Goal: Obtain resource: Download file/media

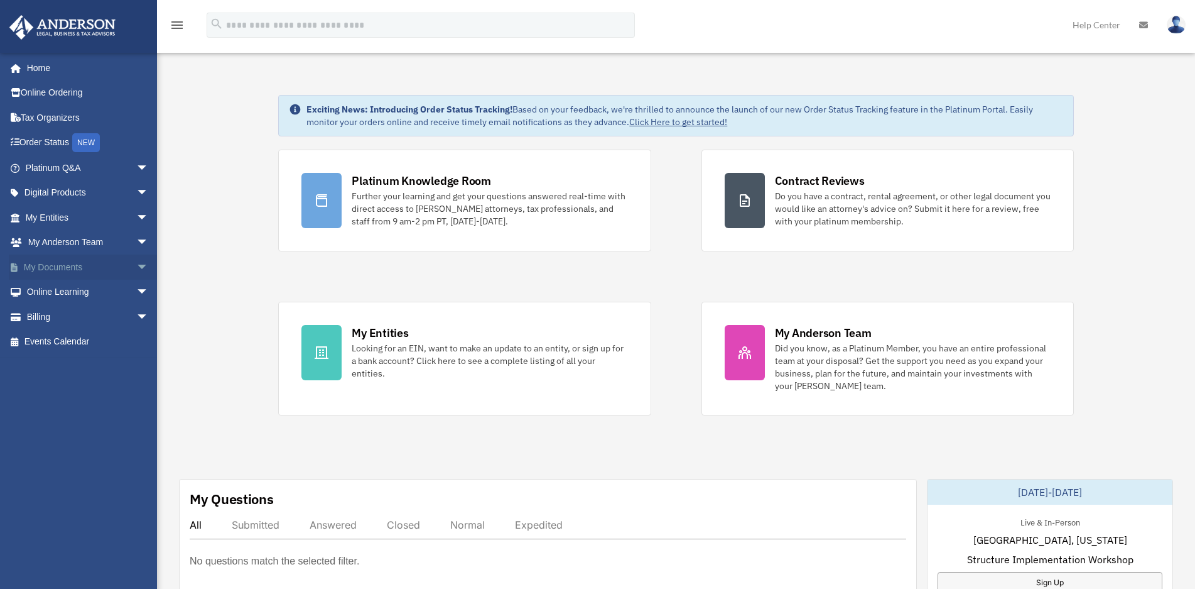
click at [136, 267] on span "arrow_drop_down" at bounding box center [148, 267] width 25 height 26
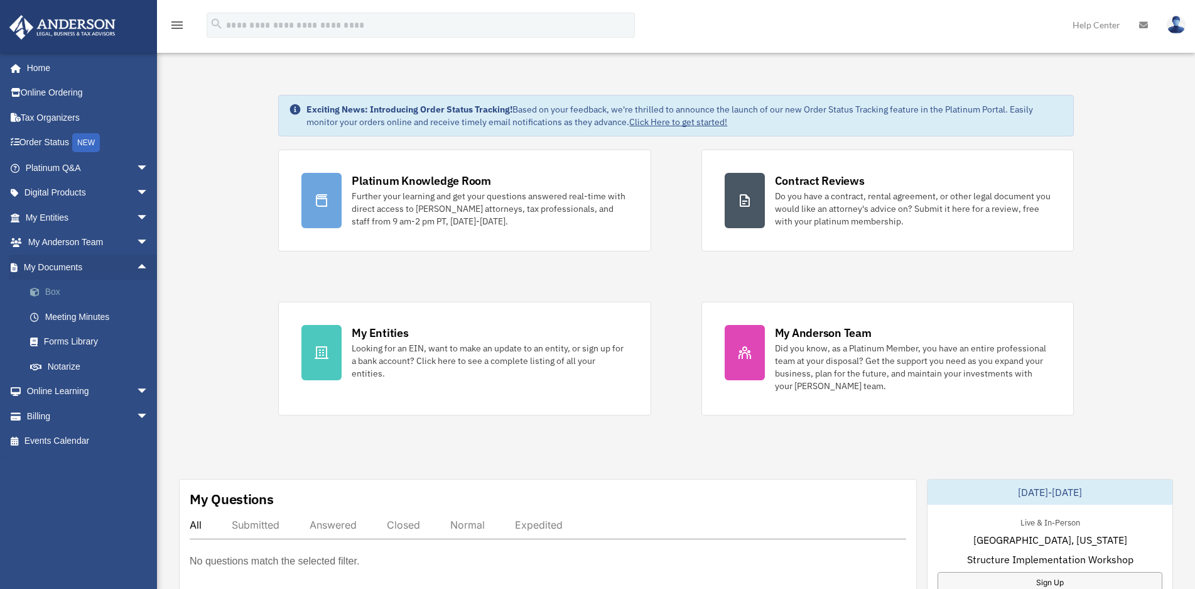
click at [52, 293] on link "Box" at bounding box center [93, 292] width 150 height 25
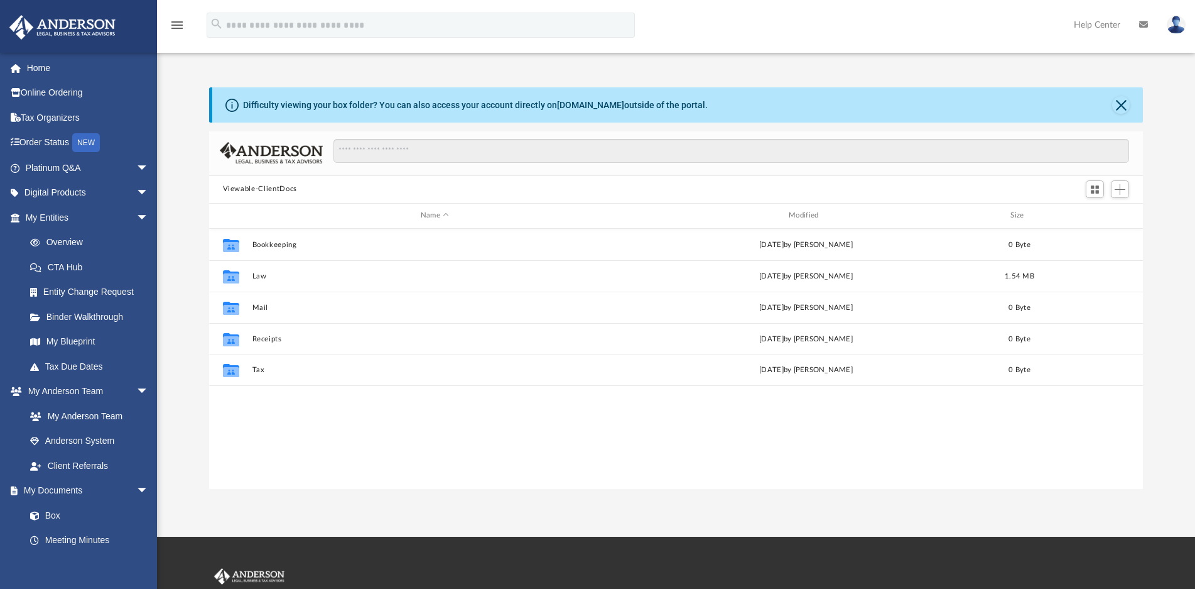
scroll to position [275, 923]
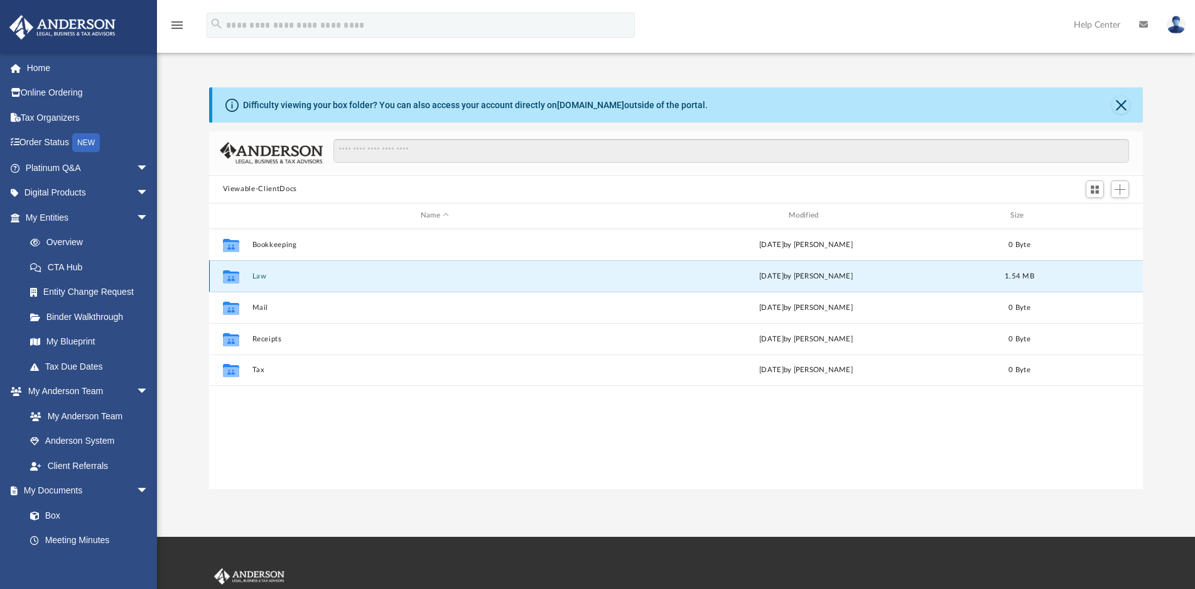
click at [259, 277] on button "Law" at bounding box center [435, 276] width 366 height 8
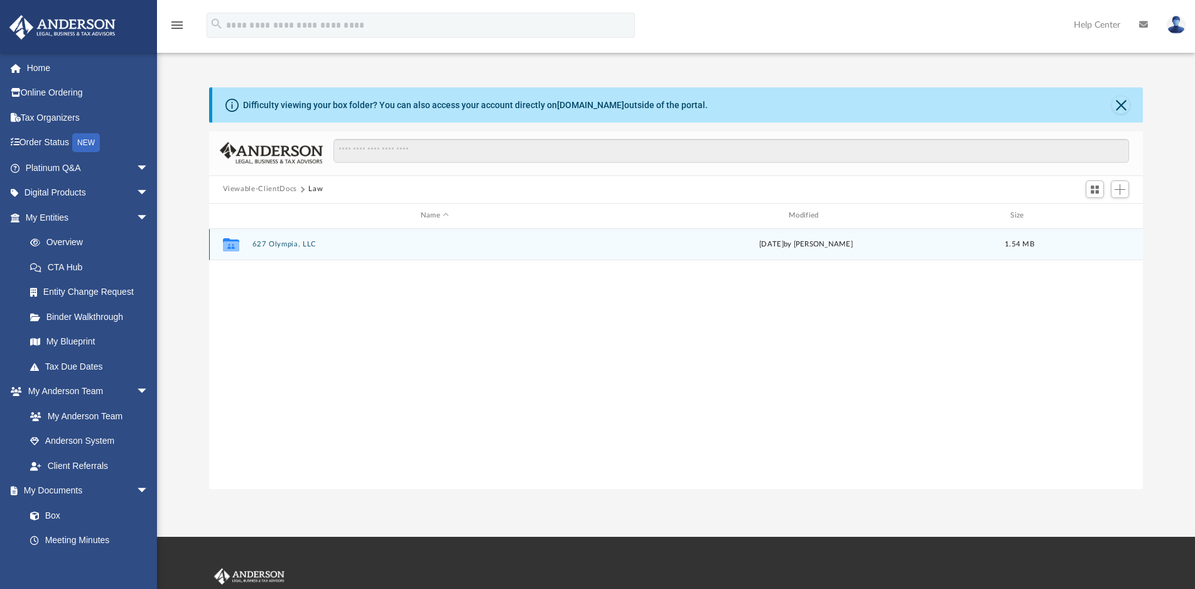
click at [288, 246] on button "627 Olympia, LLC" at bounding box center [435, 244] width 366 height 8
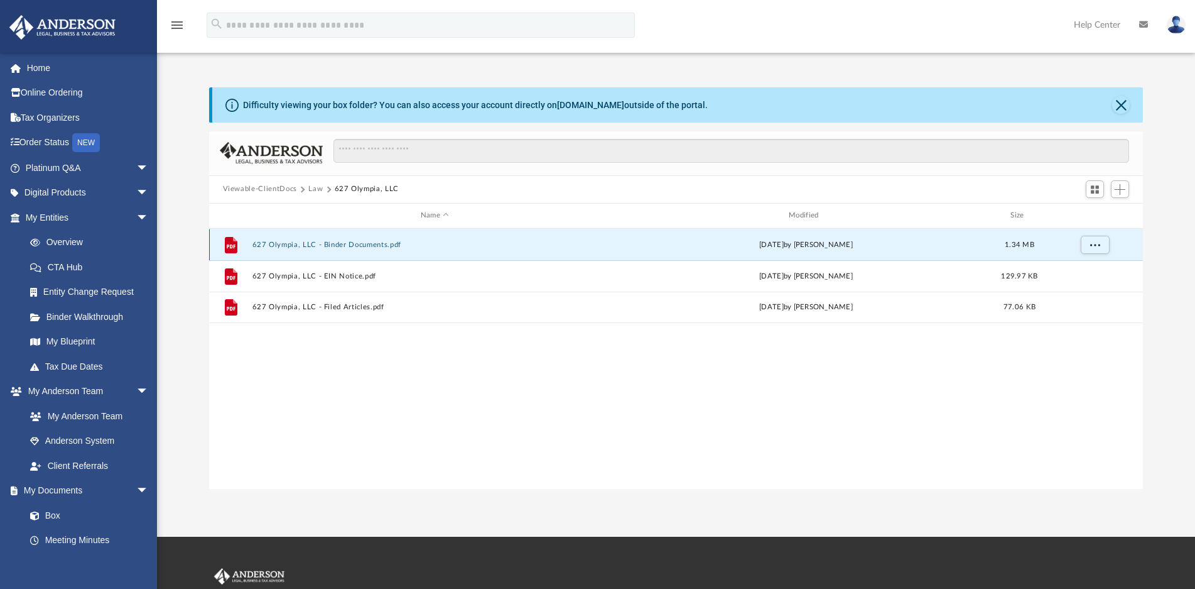
click at [369, 246] on button "627 Olympia, LLC - Binder Documents.pdf" at bounding box center [435, 245] width 366 height 8
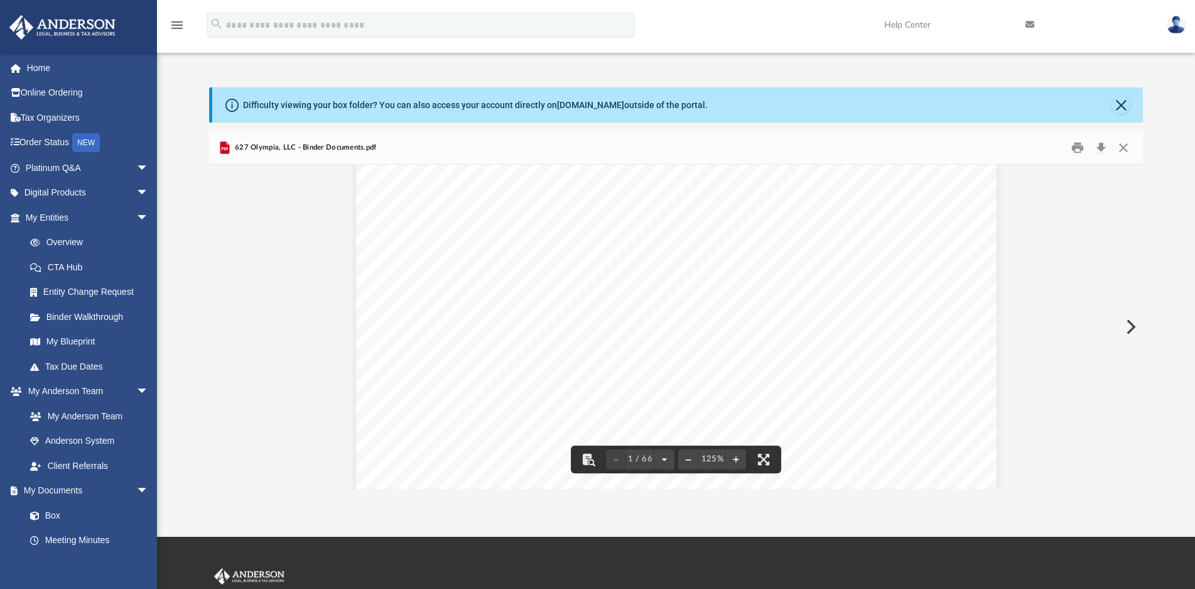
scroll to position [0, 0]
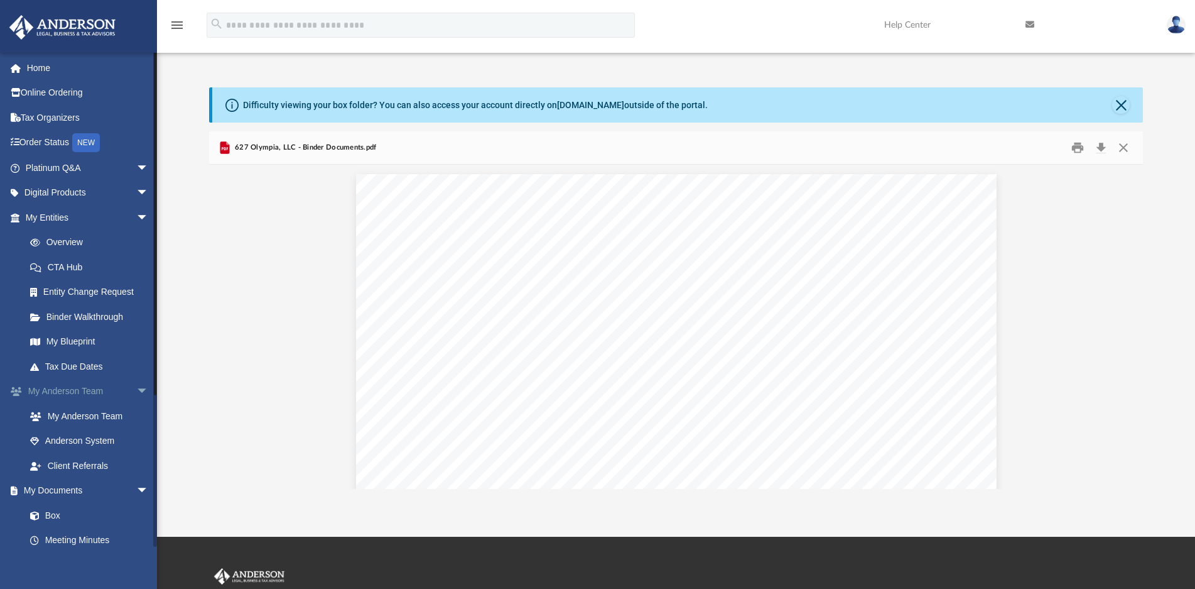
click at [136, 393] on span "arrow_drop_down" at bounding box center [148, 392] width 25 height 26
click at [83, 493] on link "Forms Library" at bounding box center [93, 490] width 150 height 25
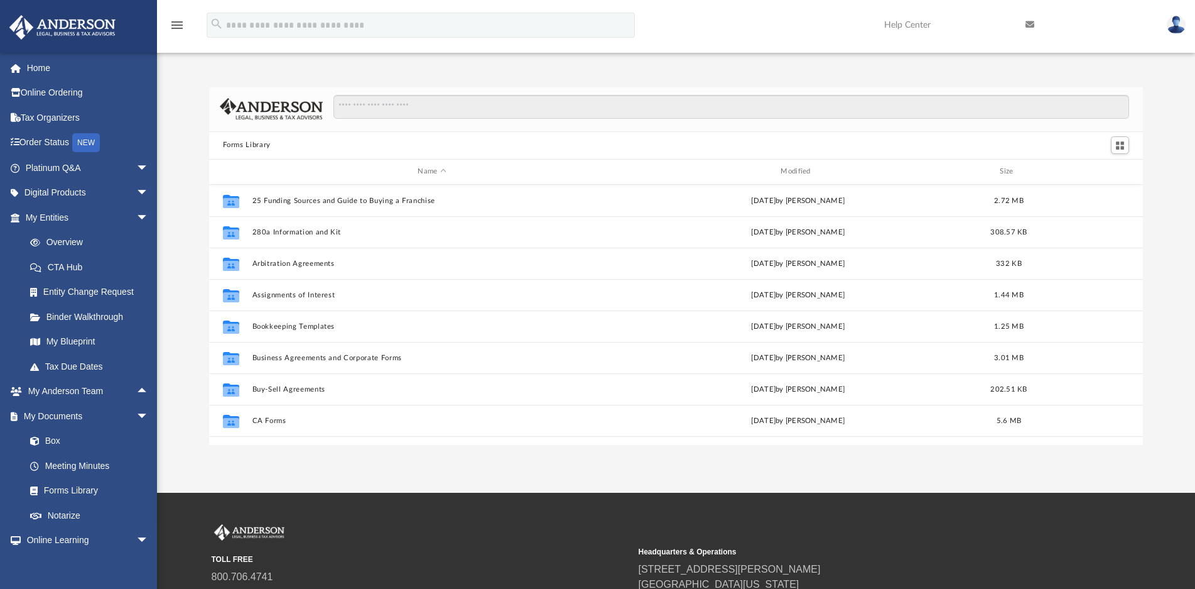
scroll to position [126, 0]
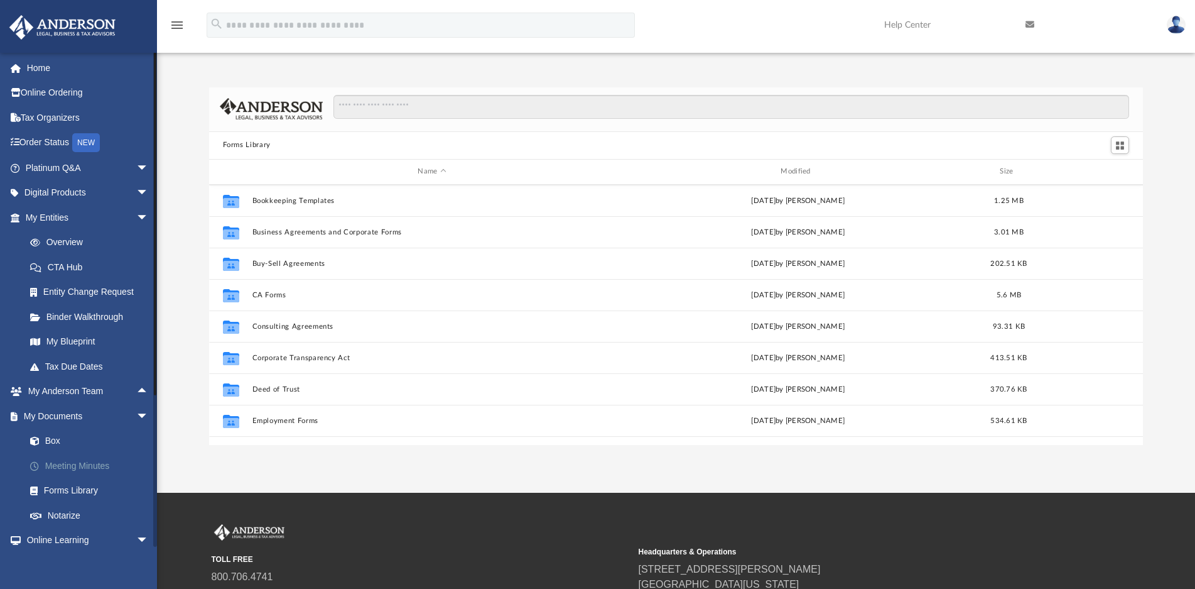
click at [75, 464] on link "Meeting Minutes" at bounding box center [93, 465] width 150 height 25
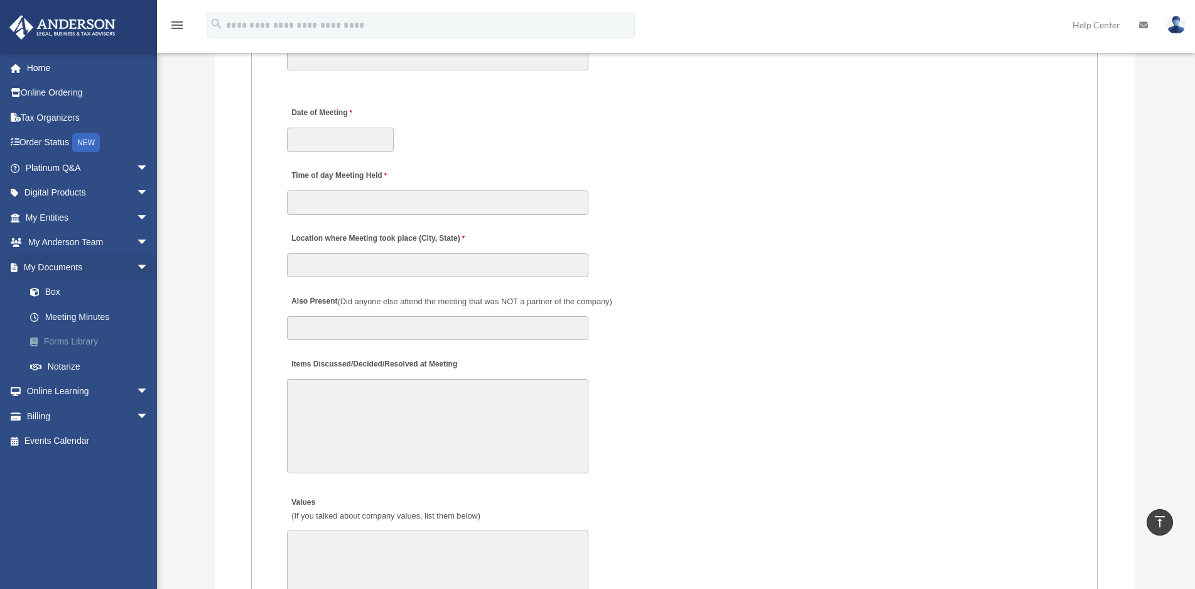
scroll to position [1696, 0]
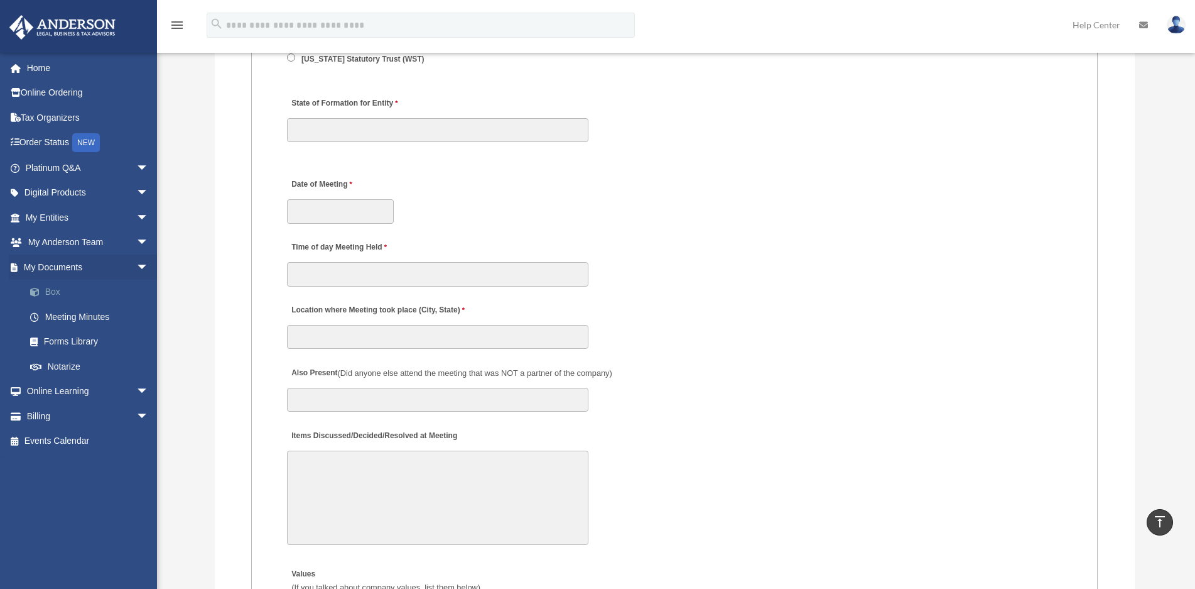
click at [55, 293] on link "Box" at bounding box center [93, 292] width 150 height 25
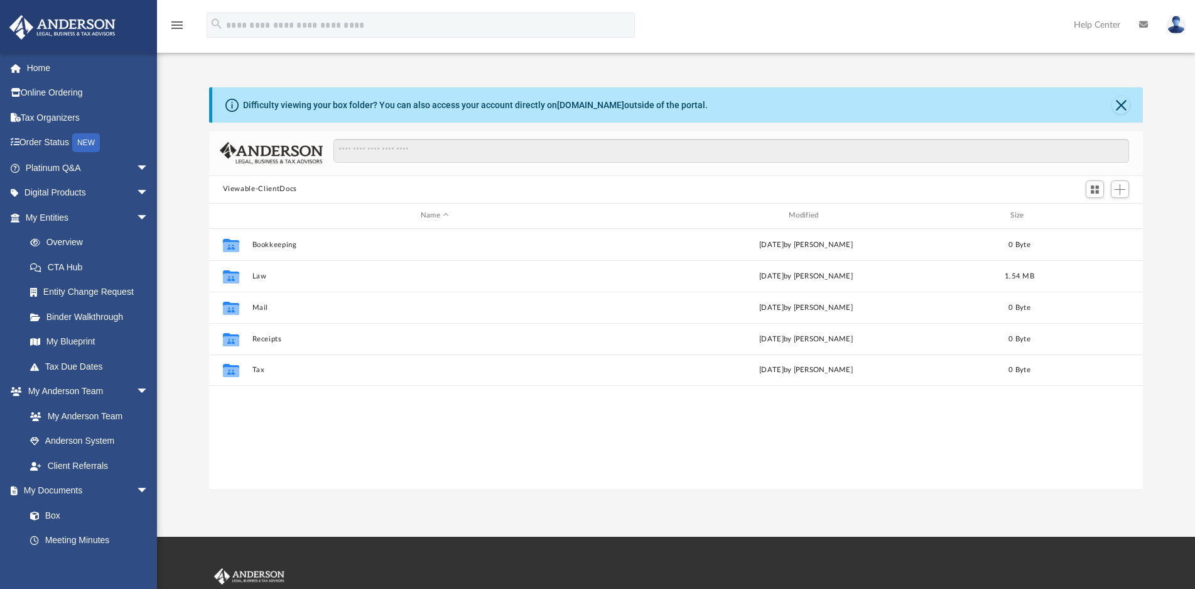
scroll to position [275, 923]
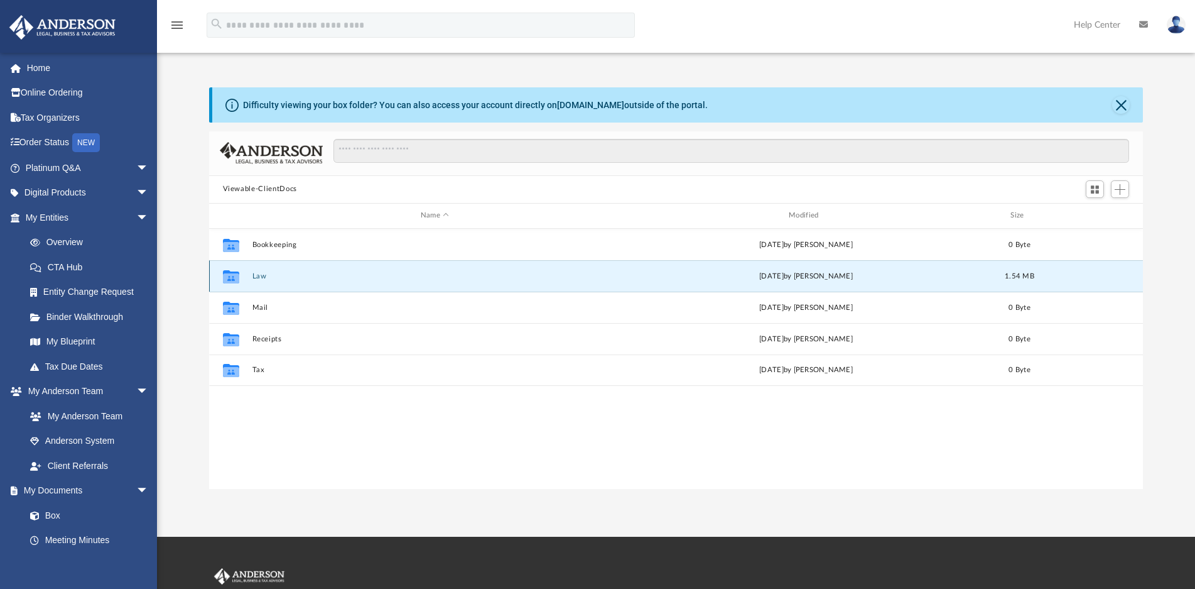
click at [258, 274] on button "Law" at bounding box center [435, 276] width 366 height 8
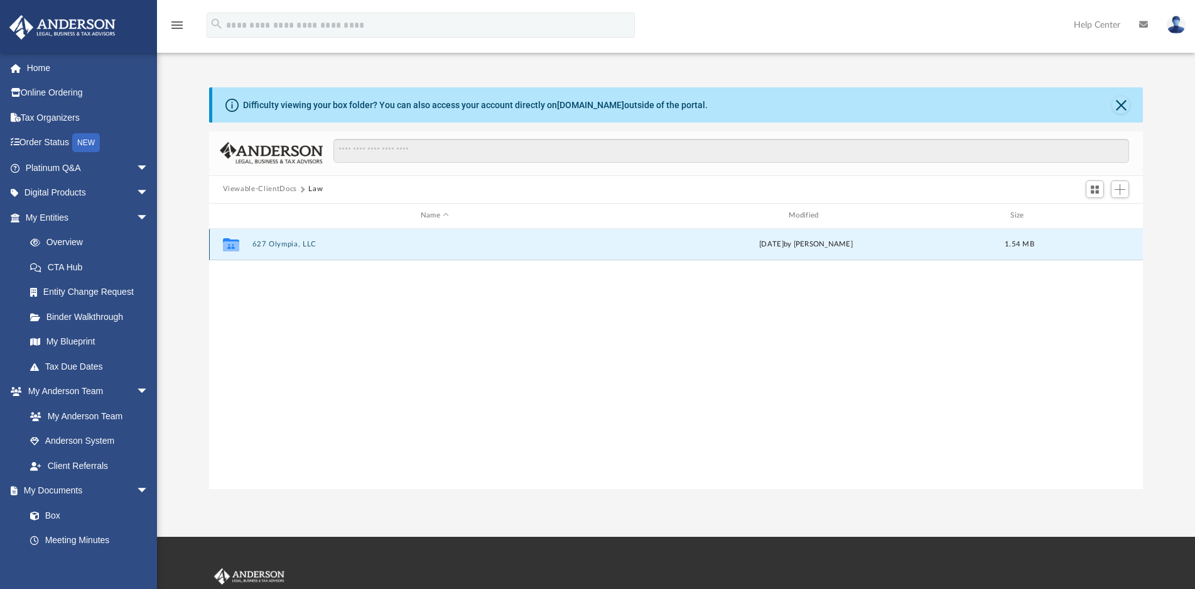
click at [283, 247] on button "627 Olympia, LLC" at bounding box center [435, 244] width 366 height 8
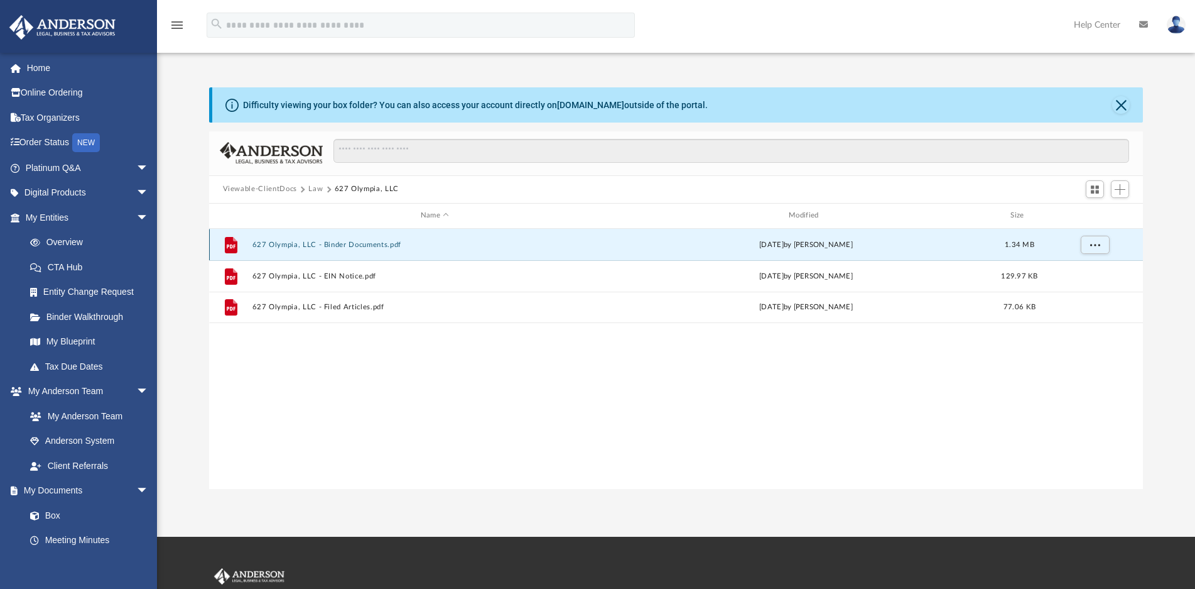
click at [377, 244] on button "627 Olympia, LLC - Binder Documents.pdf" at bounding box center [435, 245] width 366 height 8
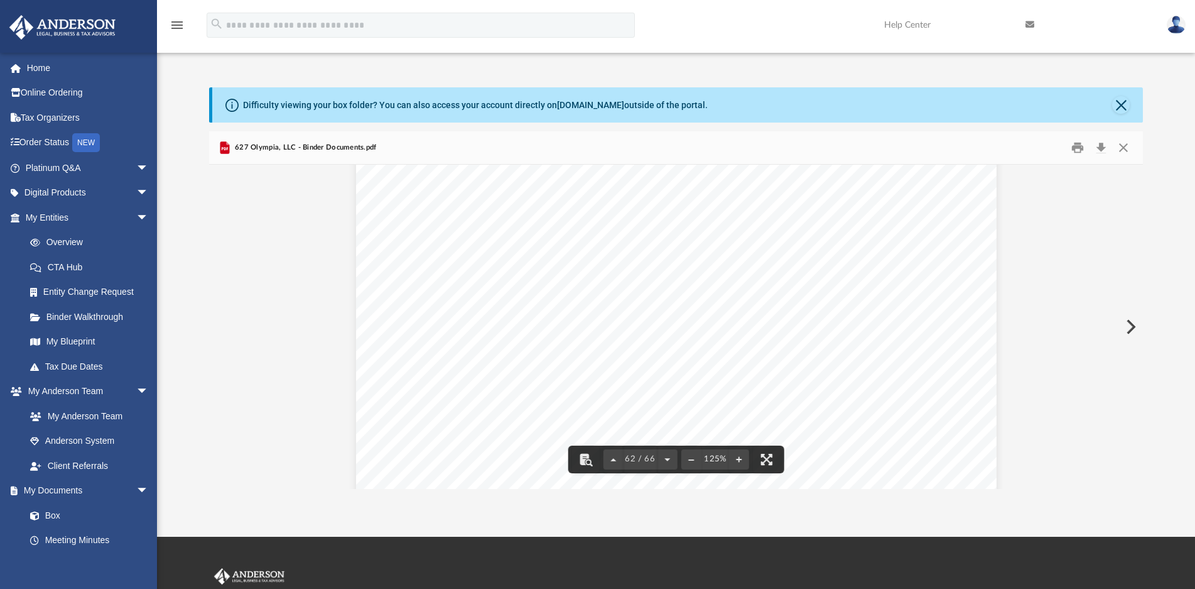
scroll to position [51808, 0]
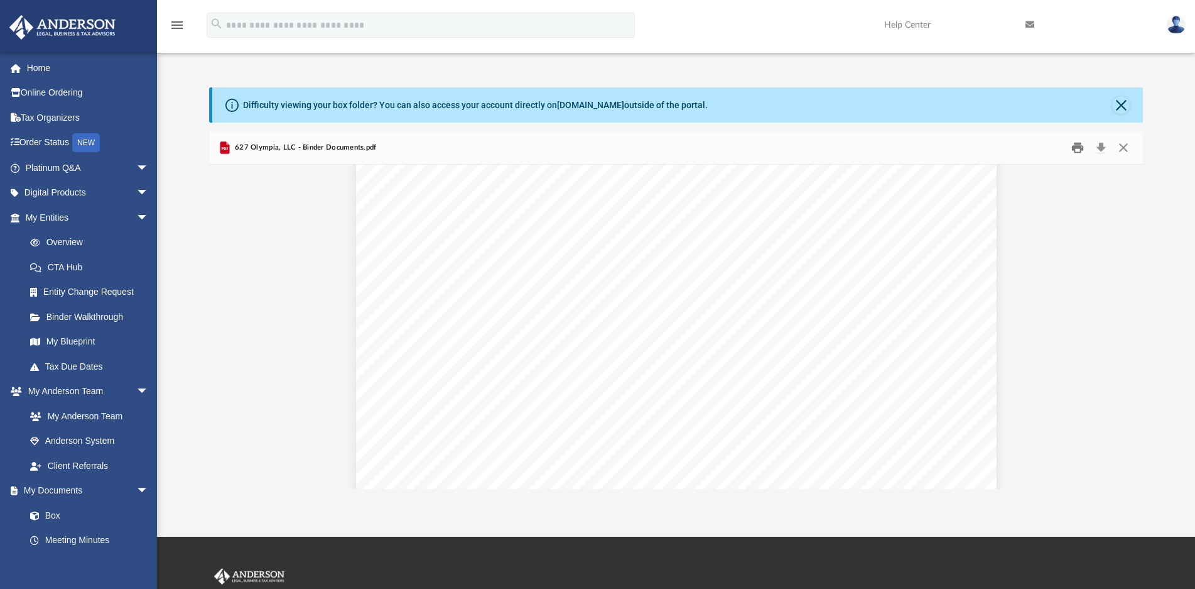
click at [1080, 149] on button "Print" at bounding box center [1077, 147] width 25 height 19
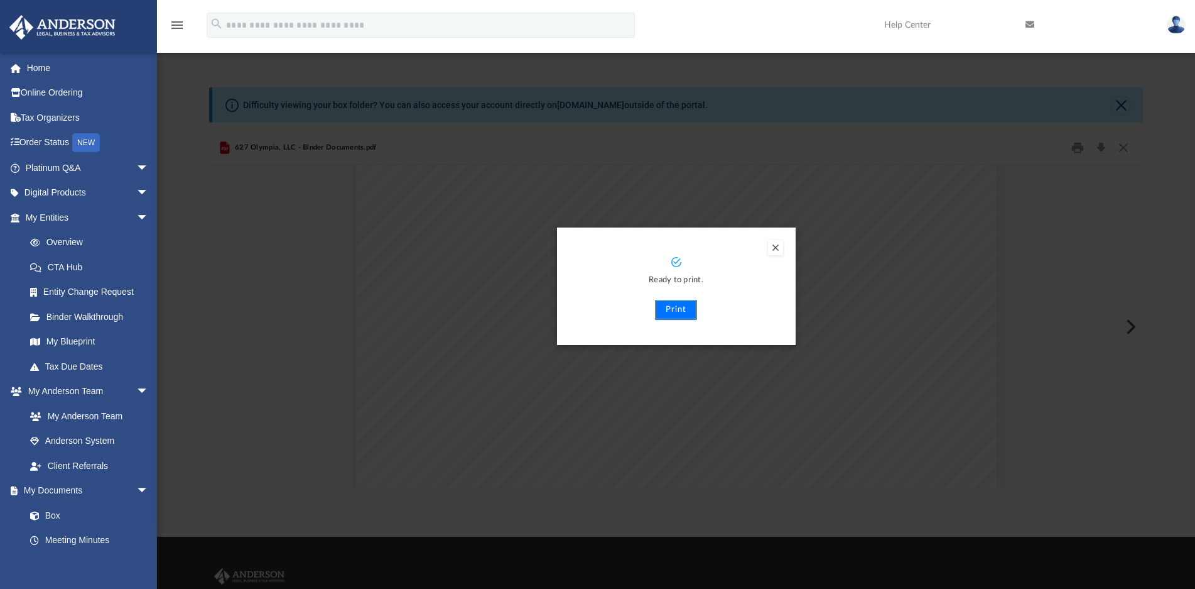
click at [679, 306] on button "Print" at bounding box center [676, 310] width 42 height 20
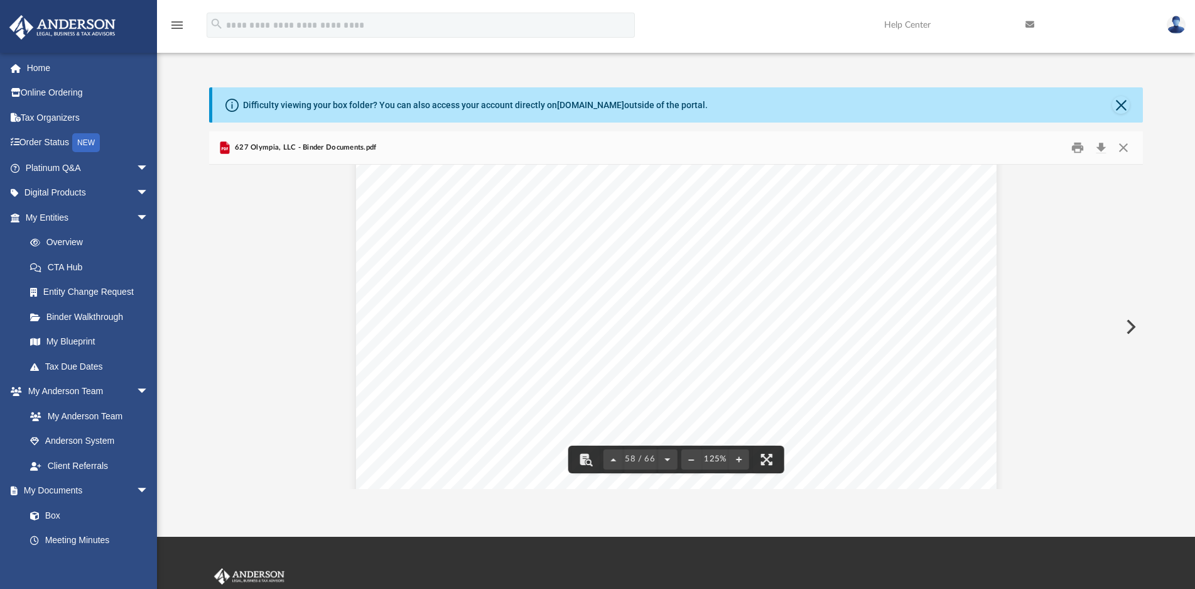
scroll to position [48370, 0]
click at [1080, 149] on button "Print" at bounding box center [1077, 147] width 25 height 19
